Goal: Find specific page/section: Find specific page/section

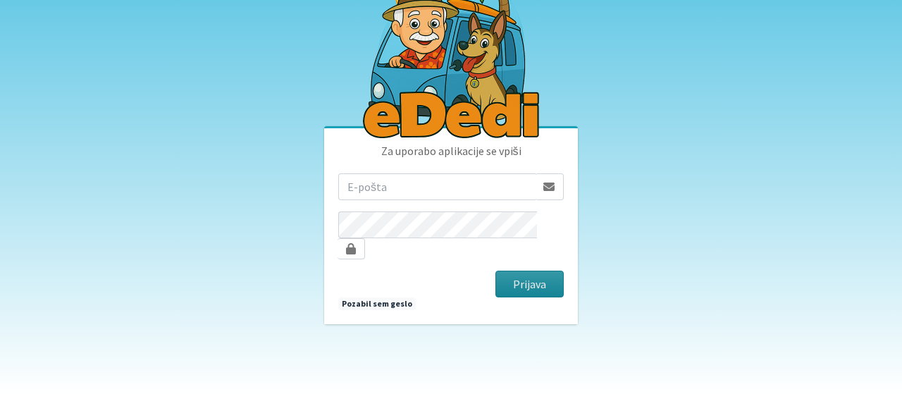
type input "[EMAIL_ADDRESS][DOMAIN_NAME]"
click at [531, 271] on button "Prijava" at bounding box center [529, 283] width 68 height 27
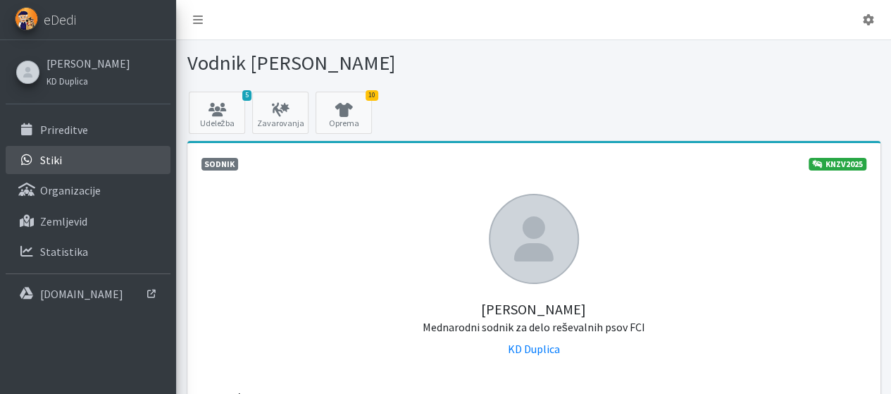
click at [61, 156] on p "Stiki" at bounding box center [51, 160] width 22 height 14
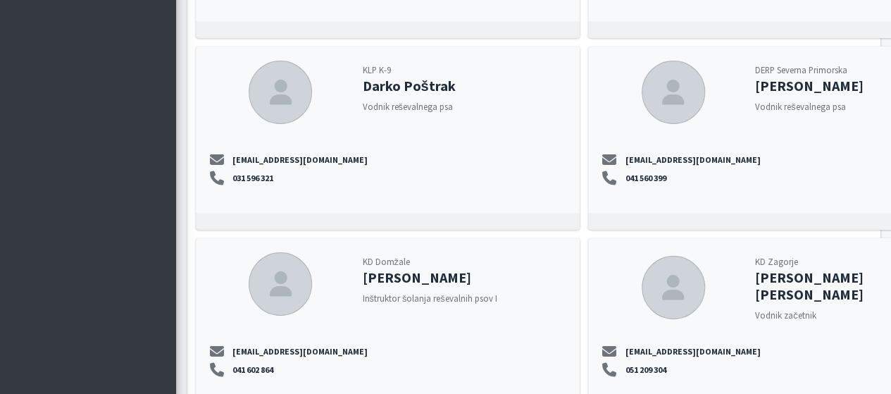
scroll to position [2325, 0]
